Goal: Book appointment/travel/reservation

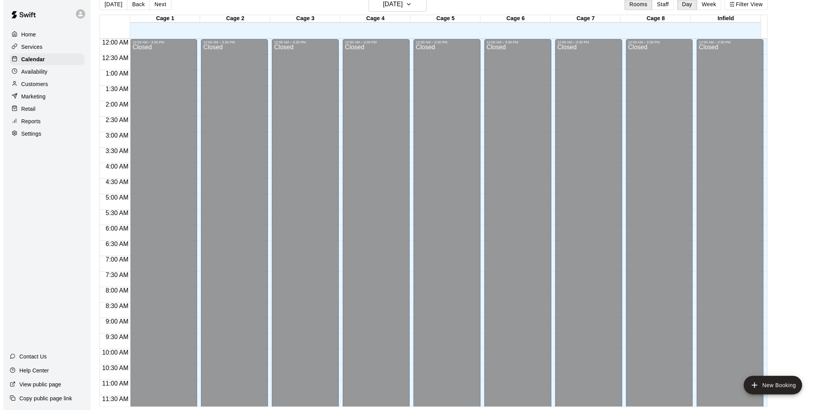
scroll to position [376, 0]
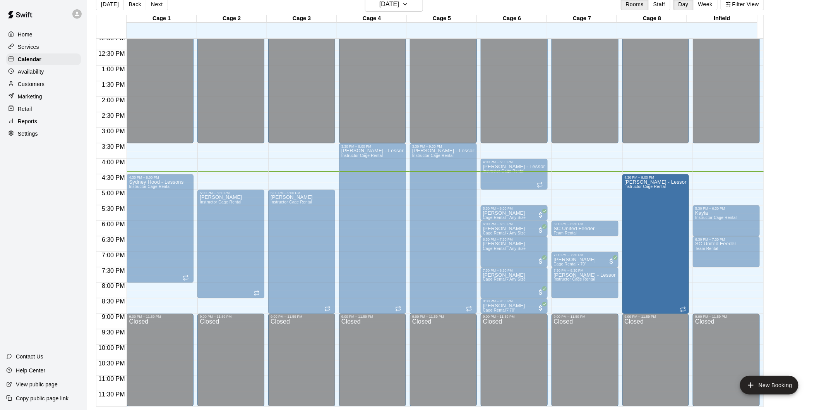
drag, startPoint x: 653, startPoint y: 145, endPoint x: 656, endPoint y: 175, distance: 30.7
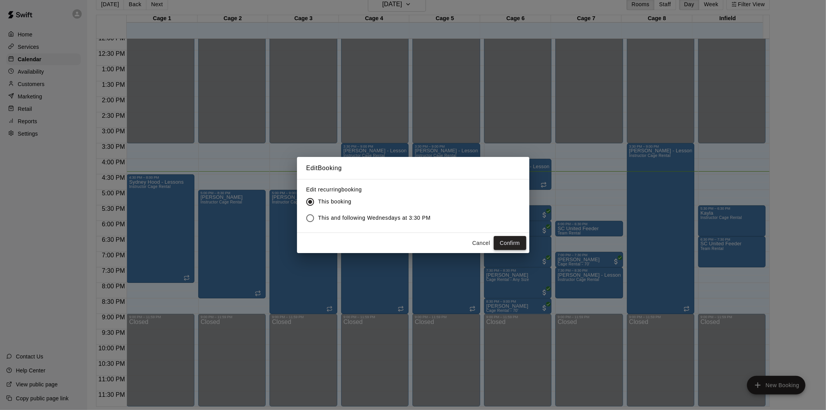
click at [499, 239] on button "Confirm" at bounding box center [510, 243] width 33 height 14
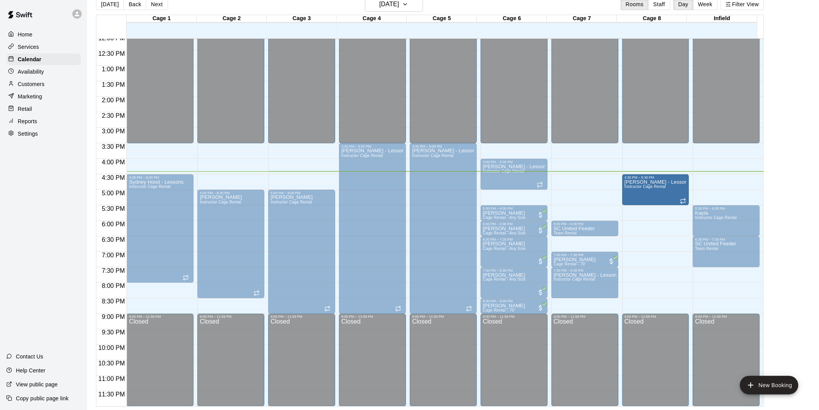
drag, startPoint x: 653, startPoint y: 312, endPoint x: 647, endPoint y: 212, distance: 100.5
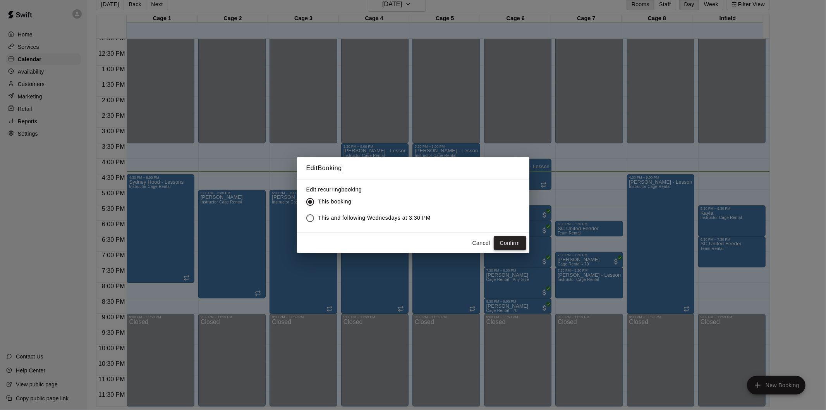
click at [508, 240] on button "Confirm" at bounding box center [510, 243] width 33 height 14
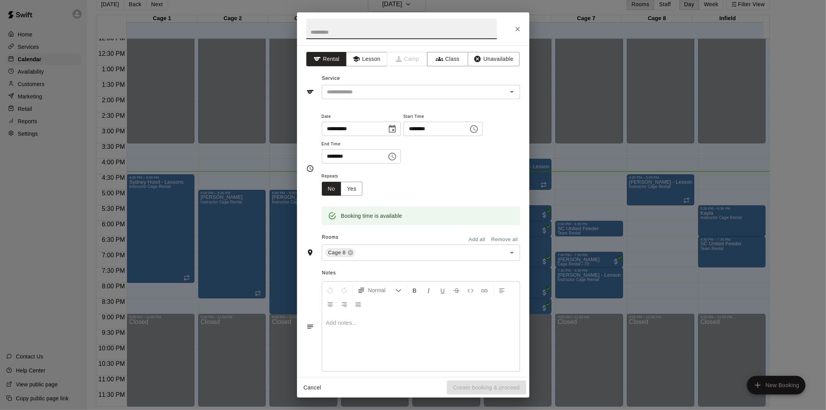
click at [397, 159] on icon "Choose time, selected time is 7:00 PM" at bounding box center [392, 156] width 9 height 9
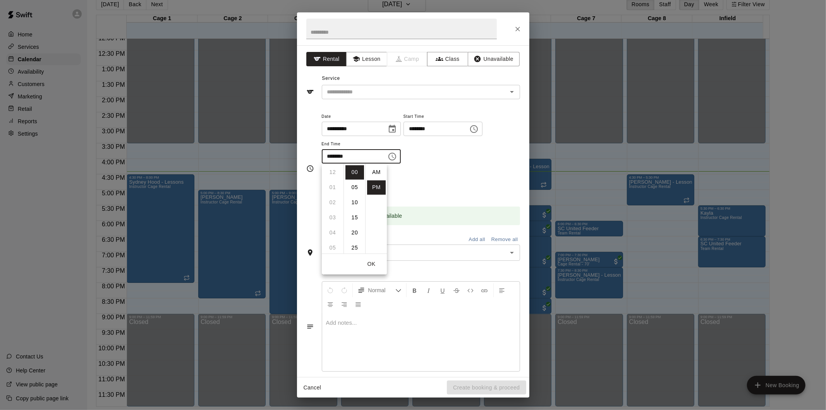
scroll to position [14, 0]
click at [333, 185] on li "08" at bounding box center [332, 187] width 19 height 14
type input "********"
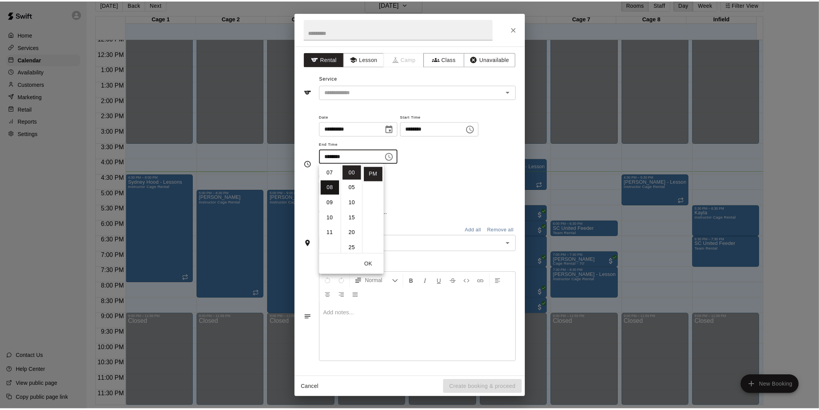
scroll to position [121, 0]
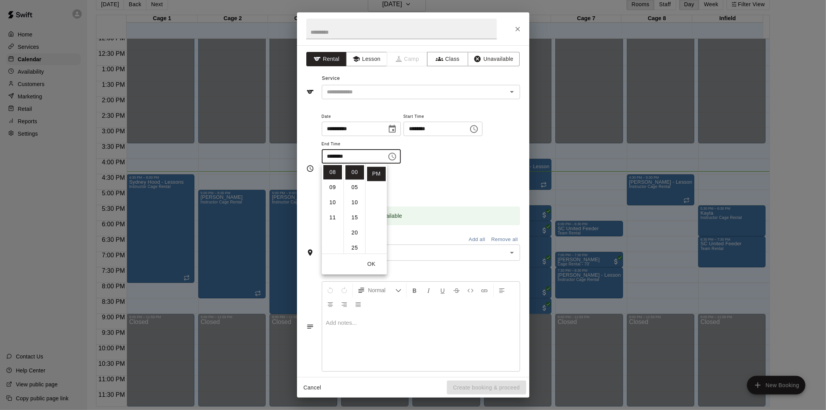
click at [447, 160] on div "**********" at bounding box center [421, 138] width 198 height 52
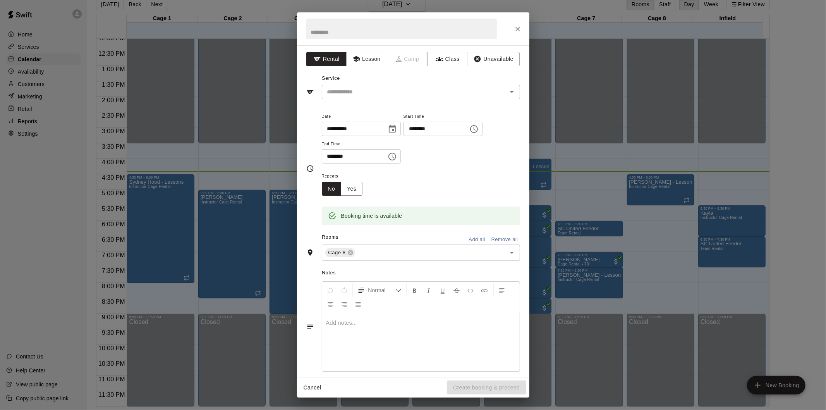
click at [384, 36] on input "text" at bounding box center [401, 29] width 190 height 21
type input "**********"
click at [420, 91] on input "text" at bounding box center [409, 92] width 171 height 10
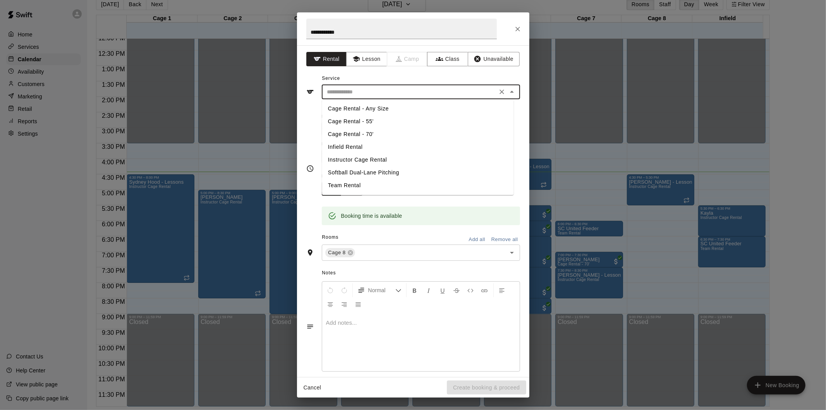
click at [350, 157] on li "Instructor Cage Rental" at bounding box center [418, 159] width 192 height 13
type input "**********"
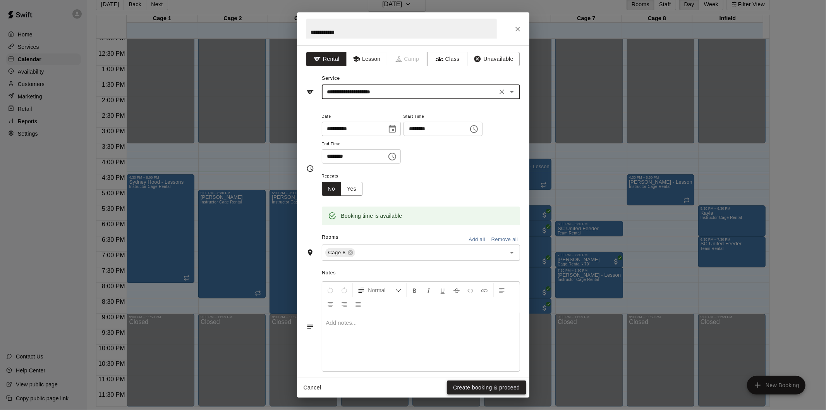
click at [457, 381] on button "Create booking & proceed" at bounding box center [486, 387] width 79 height 14
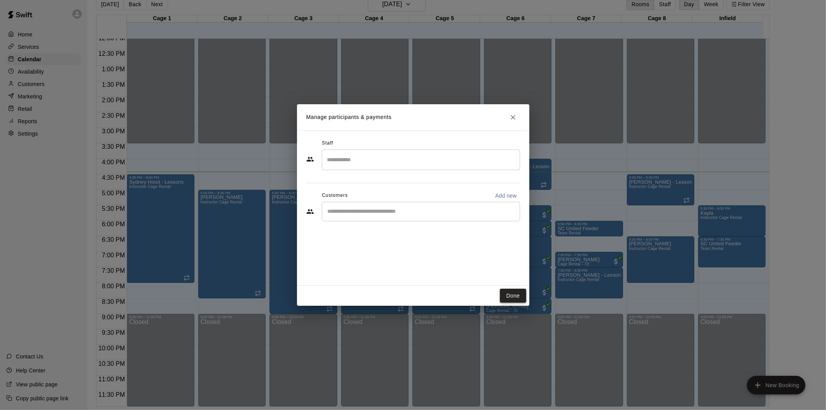
click at [509, 293] on button "Done" at bounding box center [513, 295] width 26 height 14
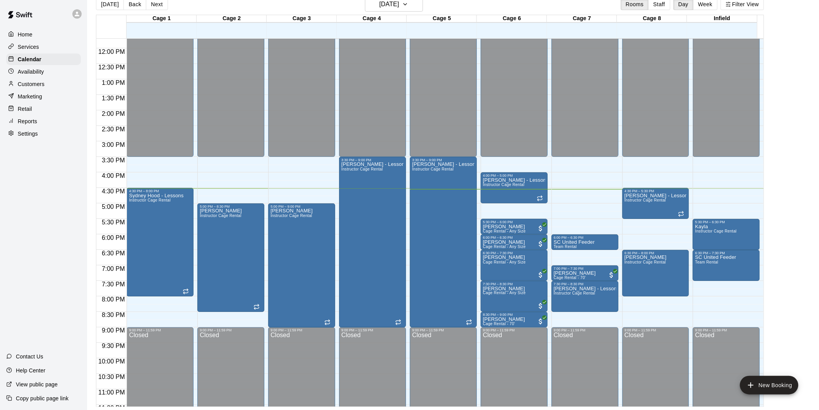
scroll to position [376, 0]
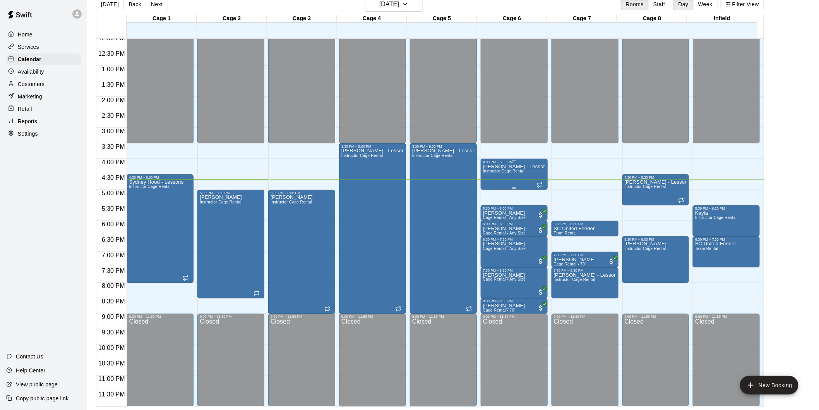
click at [516, 183] on div "Brett - Lessons Instructor Cage Rental" at bounding box center [514, 369] width 62 height 410
click at [505, 101] on div at bounding box center [413, 205] width 826 height 410
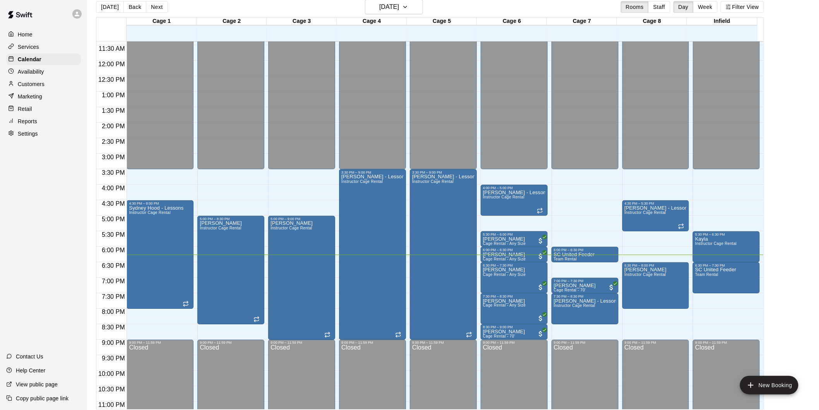
scroll to position [12, 0]
